Goal: Information Seeking & Learning: Find contact information

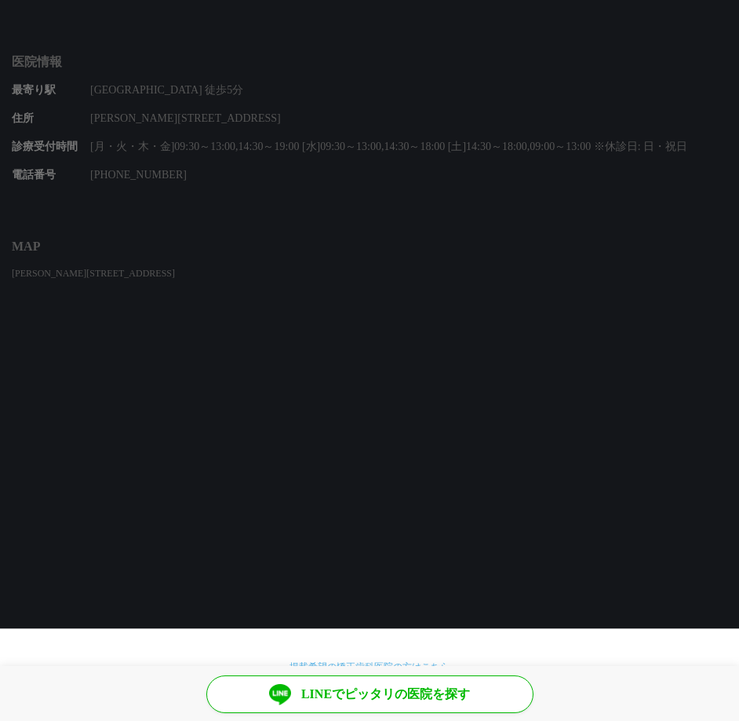
scroll to position [1023, 0]
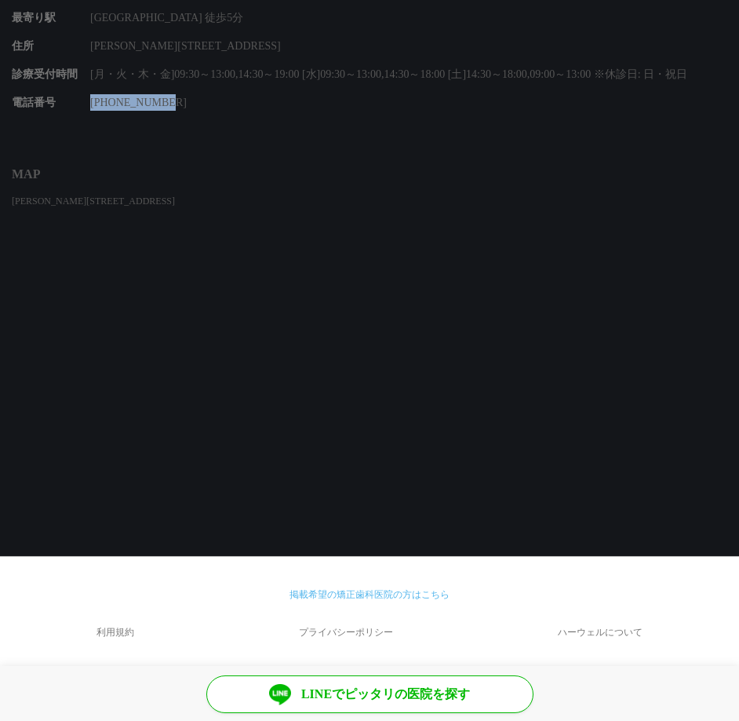
drag, startPoint x: 141, startPoint y: 101, endPoint x: 87, endPoint y: 104, distance: 53.4
click at [87, 104] on dl "電話番号 [PHONE_NUMBER]" at bounding box center [370, 102] width 716 height 16
click at [144, 129] on section "医院情報 最寄り[GEOGRAPHIC_DATA] 徒歩5分 住所 [PERSON_NAME][STREET_ADDRESS] 診療受付時間 [月・火・木・金…" at bounding box center [369, 49] width 739 height 169
drag, startPoint x: 138, startPoint y: 100, endPoint x: 82, endPoint y: 100, distance: 55.7
click at [82, 100] on dl "電話番号 [PHONE_NUMBER]" at bounding box center [370, 102] width 716 height 16
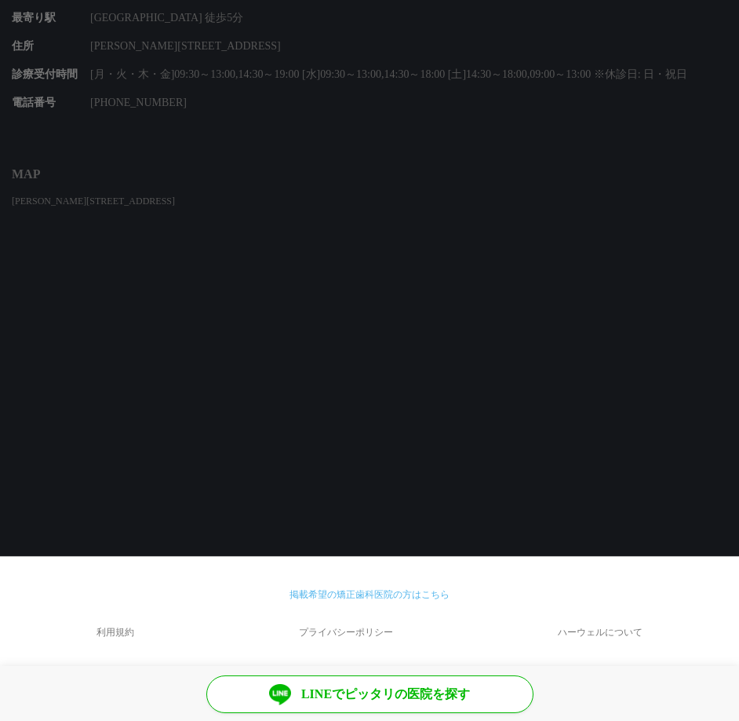
drag, startPoint x: 170, startPoint y: 101, endPoint x: 71, endPoint y: 104, distance: 99.0
click at [71, 104] on dl "電話番号 [PHONE_NUMBER]" at bounding box center [370, 102] width 716 height 16
click at [127, 112] on section "医院情報 最寄り[GEOGRAPHIC_DATA] 徒歩5分 住所 [PERSON_NAME][STREET_ADDRESS] 診療受付時間 [月・火・木・金…" at bounding box center [369, 49] width 739 height 169
drag, startPoint x: 148, startPoint y: 96, endPoint x: 67, endPoint y: 102, distance: 81.9
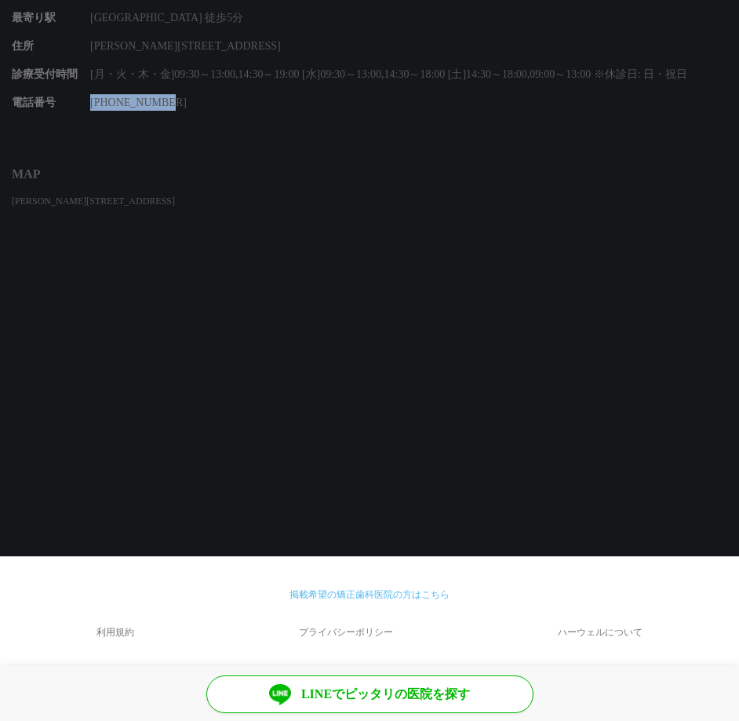
click at [67, 102] on dl "電話番号 [PHONE_NUMBER]" at bounding box center [370, 102] width 716 height 16
click at [108, 124] on section "医院情報 最寄り[GEOGRAPHIC_DATA] 徒歩5分 住所 [PERSON_NAME][STREET_ADDRESS] 診療受付時間 [月・火・木・金…" at bounding box center [369, 49] width 739 height 169
drag, startPoint x: 170, startPoint y: 101, endPoint x: 71, endPoint y: 103, distance: 98.1
click at [71, 103] on dl "電話番号 [PHONE_NUMBER]" at bounding box center [370, 102] width 716 height 16
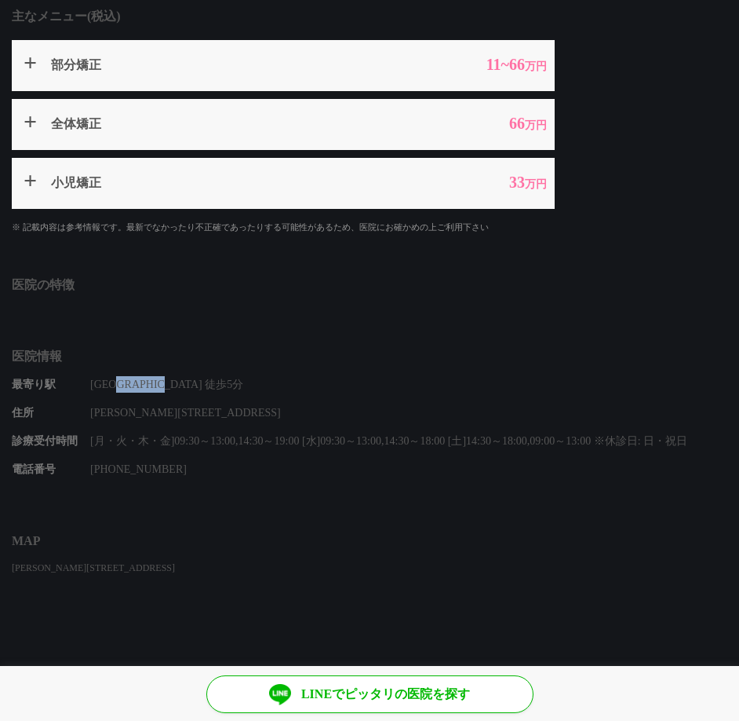
drag, startPoint x: 181, startPoint y: 384, endPoint x: 139, endPoint y: 384, distance: 42.4
click at [139, 384] on dd "[GEOGRAPHIC_DATA] 徒歩5分" at bounding box center [408, 384] width 637 height 16
drag, startPoint x: 100, startPoint y: 384, endPoint x: 179, endPoint y: 382, distance: 79.3
click at [179, 382] on span "[GEOGRAPHIC_DATA] 徒歩5分" at bounding box center [166, 384] width 153 height 12
drag, startPoint x: 188, startPoint y: 382, endPoint x: 104, endPoint y: 387, distance: 85.0
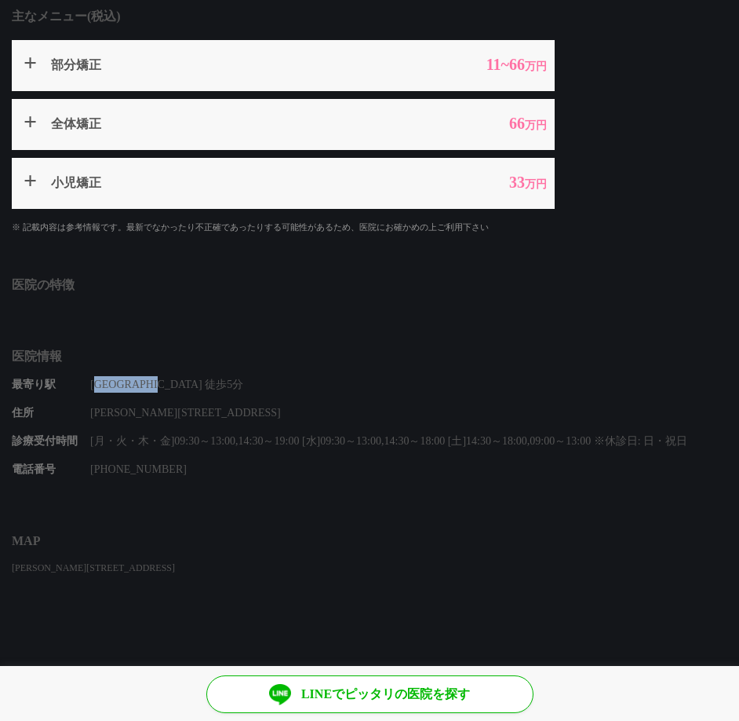
click at [104, 387] on span "[GEOGRAPHIC_DATA] 徒歩5分" at bounding box center [166, 384] width 153 height 12
drag, startPoint x: 161, startPoint y: 467, endPoint x: 95, endPoint y: 465, distance: 66.0
click at [92, 469] on dd "[PHONE_NUMBER]" at bounding box center [408, 469] width 637 height 16
click at [166, 453] on div "最寄り[GEOGRAPHIC_DATA] 徒歩5分 住所 [PERSON_NAME][STREET_ADDRESS] 診療受付時間 [月・火・木・金]09:3…" at bounding box center [370, 426] width 716 height 101
drag, startPoint x: 89, startPoint y: 467, endPoint x: 78, endPoint y: 467, distance: 11.8
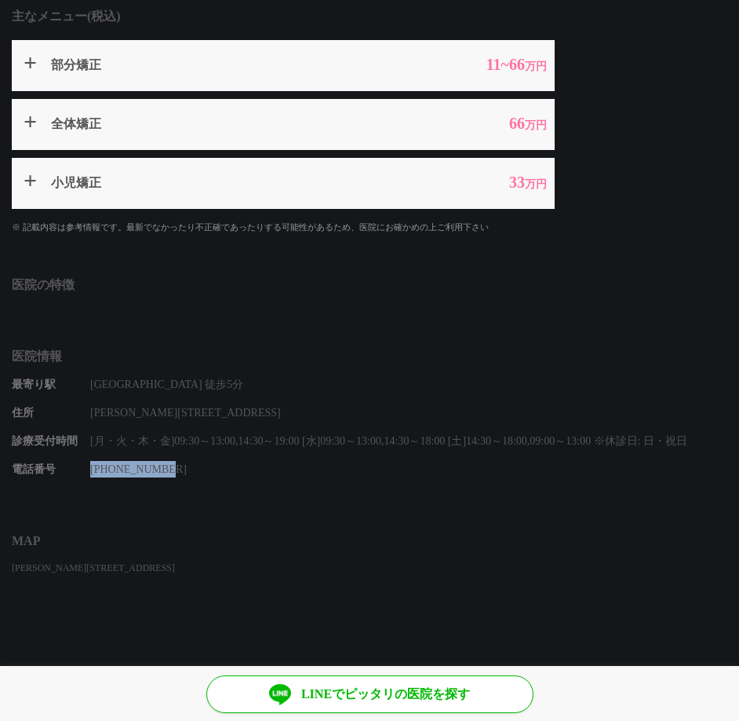
click at [85, 467] on dl "電話番号 [PHONE_NUMBER]" at bounding box center [370, 469] width 716 height 16
click at [182, 478] on section "医院情報 最寄り[GEOGRAPHIC_DATA] 徒歩5分 住所 [PERSON_NAME][STREET_ADDRESS] 診療受付時間 [月・火・木・金…" at bounding box center [369, 416] width 739 height 169
drag, startPoint x: 178, startPoint y: 465, endPoint x: 71, endPoint y: 461, distance: 106.8
click at [71, 461] on dl "電話番号 [PHONE_NUMBER]" at bounding box center [370, 469] width 716 height 16
copy dd "[PHONE_NUMBER]"
